Goal: Use online tool/utility: Use online tool/utility

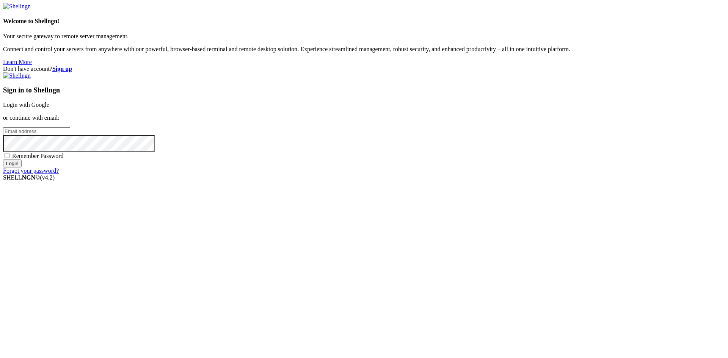
click at [49, 108] on link "Login with Google" at bounding box center [26, 105] width 46 height 6
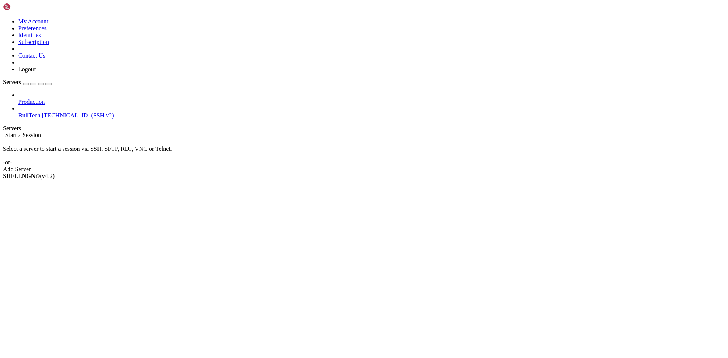
click at [42, 112] on span "[TECHNICAL_ID] (SSH v2)" at bounding box center [78, 115] width 72 height 6
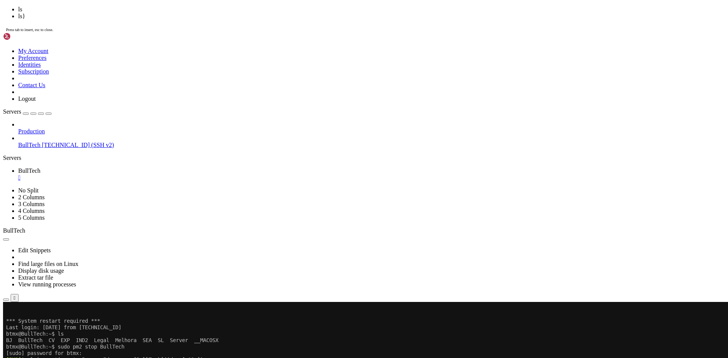
scroll to position [187, 0]
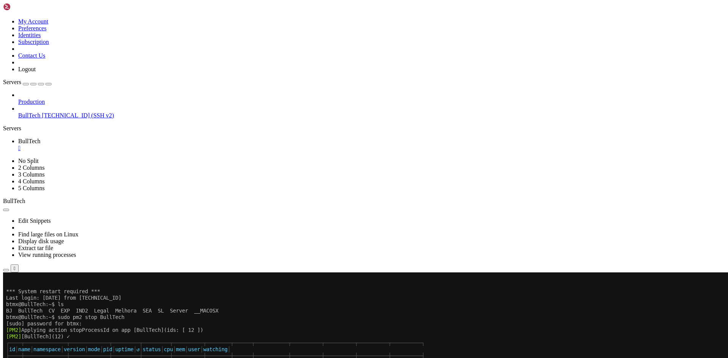
drag, startPoint x: 100, startPoint y: 567, endPoint x: 219, endPoint y: 567, distance: 119.4
click at [135, 145] on div "" at bounding box center [371, 148] width 706 height 7
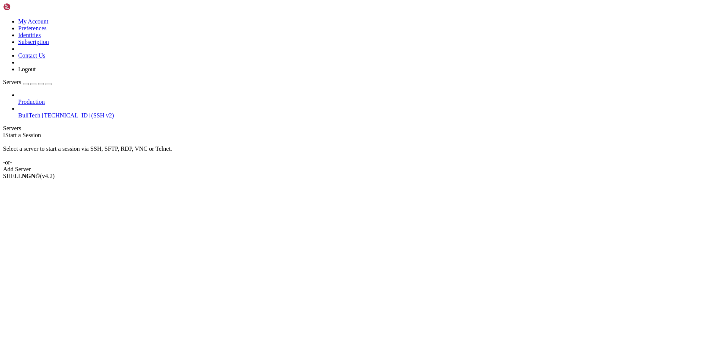
click at [42, 112] on span "[TECHNICAL_ID] (SSH v2)" at bounding box center [78, 115] width 72 height 6
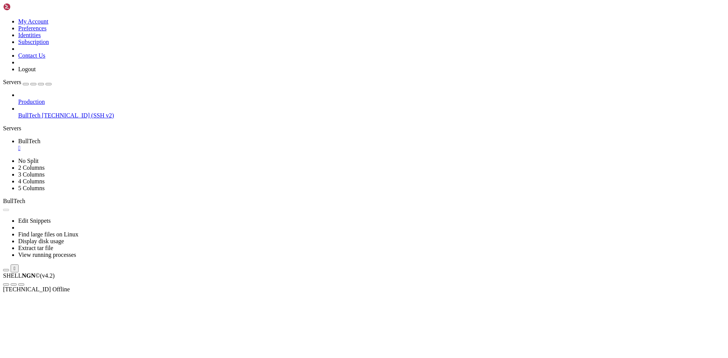
scroll to position [0, 0]
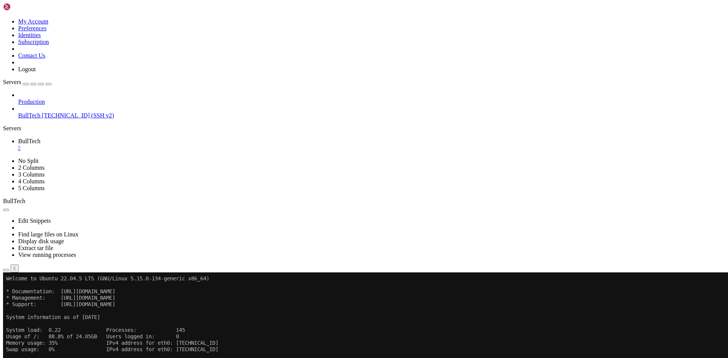
click at [6, 270] on icon "button" at bounding box center [6, 270] width 0 height 0
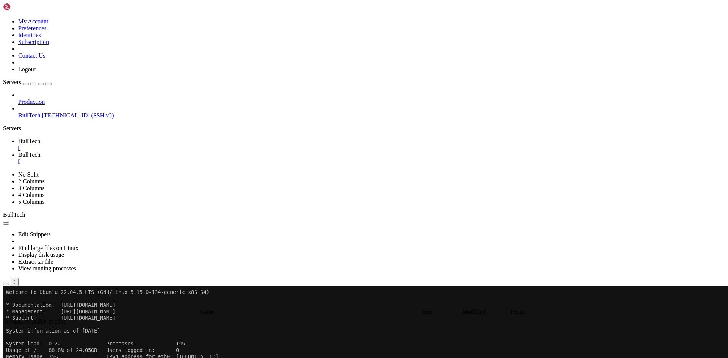
type input "/home/btmx"
drag, startPoint x: 698, startPoint y: 43, endPoint x: 722, endPoint y: 42, distance: 24.3
click at [76, 14] on div "58 MB / 86 MB" at bounding box center [38, 10] width 76 height 7
click at [0, 7] on icon at bounding box center [0, 3] width 0 height 6
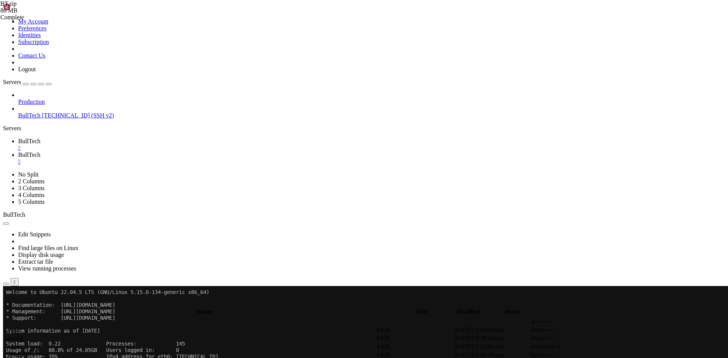
click at [180, 158] on div "" at bounding box center [371, 161] width 706 height 7
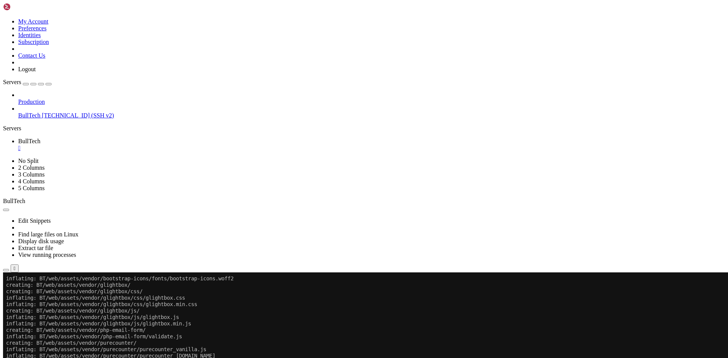
scroll to position [3673, 0]
drag, startPoint x: 8, startPoint y: 562, endPoint x: 202, endPoint y: 561, distance: 194.4
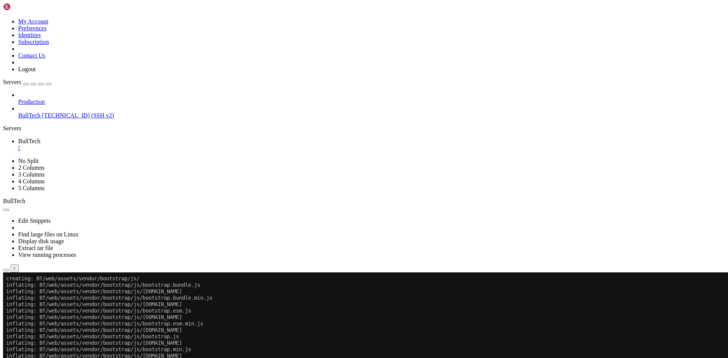
scroll to position [3769, 0]
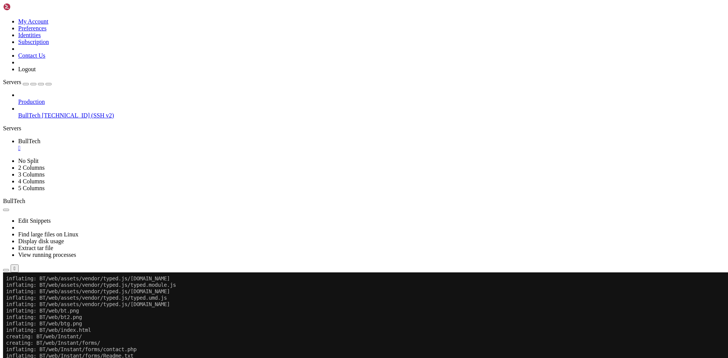
drag, startPoint x: 207, startPoint y: 567, endPoint x: 64, endPoint y: 502, distance: 157.2
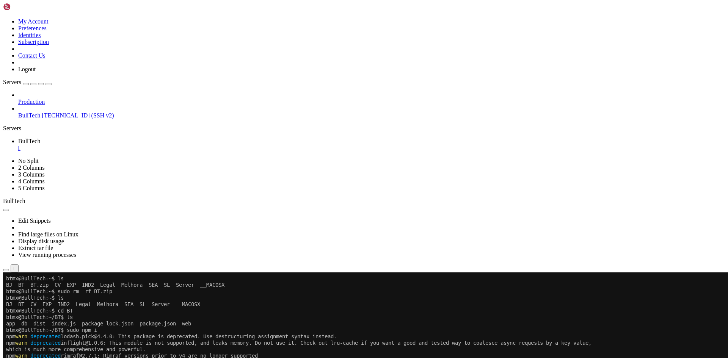
scroll to position [0, 0]
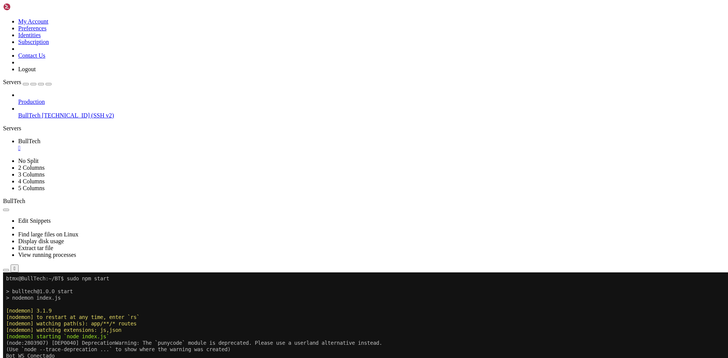
drag, startPoint x: 39, startPoint y: 376, endPoint x: 245, endPoint y: 376, distance: 206.2
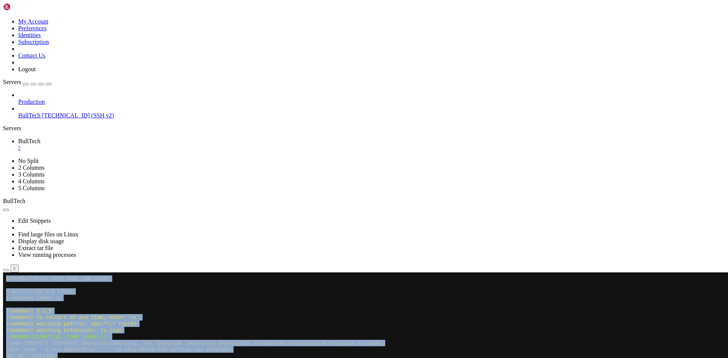
drag, startPoint x: 8, startPoint y: 569, endPoint x: 71, endPoint y: 569, distance: 62.9
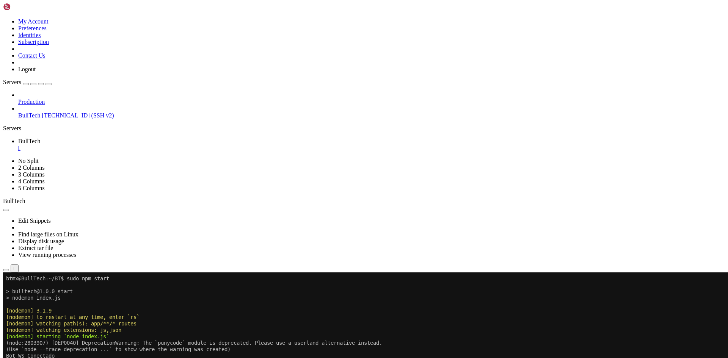
click at [134, 145] on div "" at bounding box center [371, 148] width 706 height 7
